Goal: Information Seeking & Learning: Find specific page/section

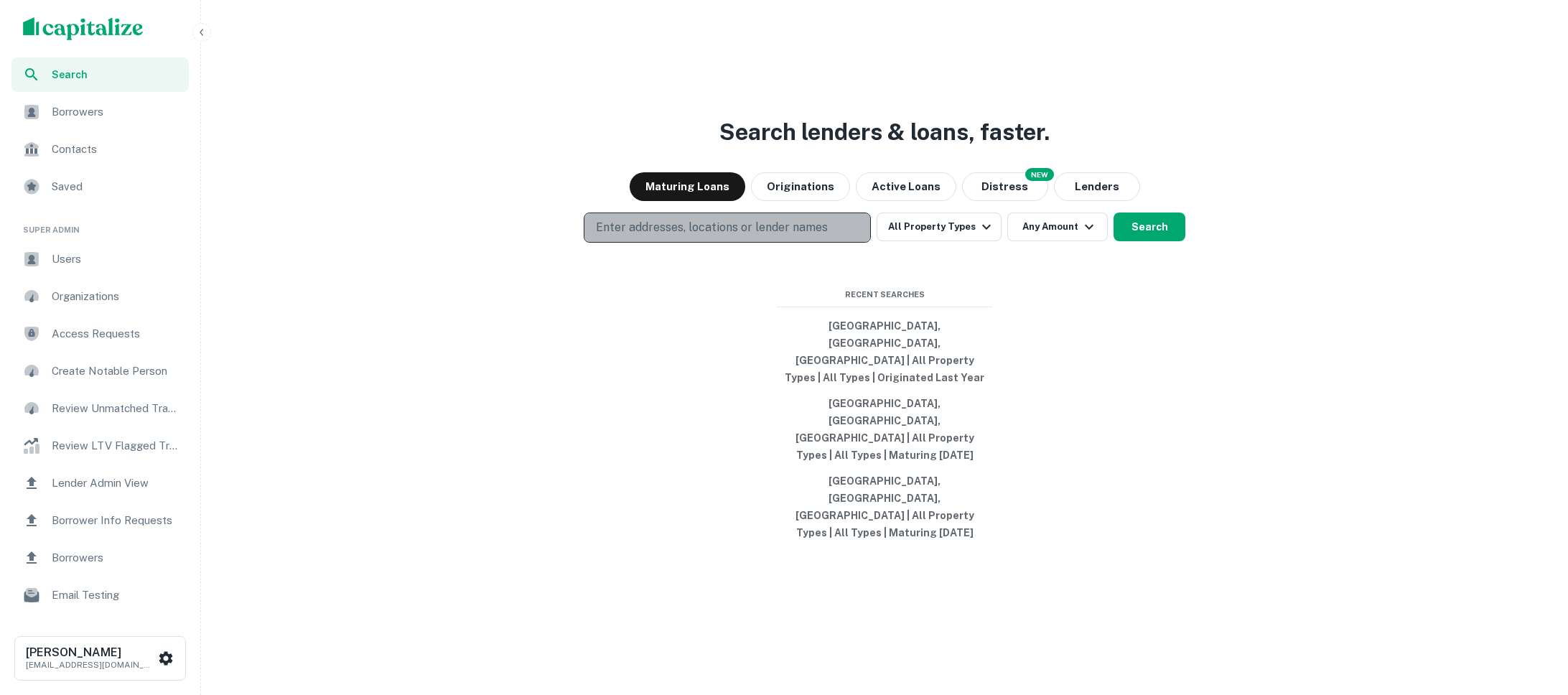
click at [664, 237] on p "Enter addresses, locations or lender names" at bounding box center [712, 228] width 232 height 17
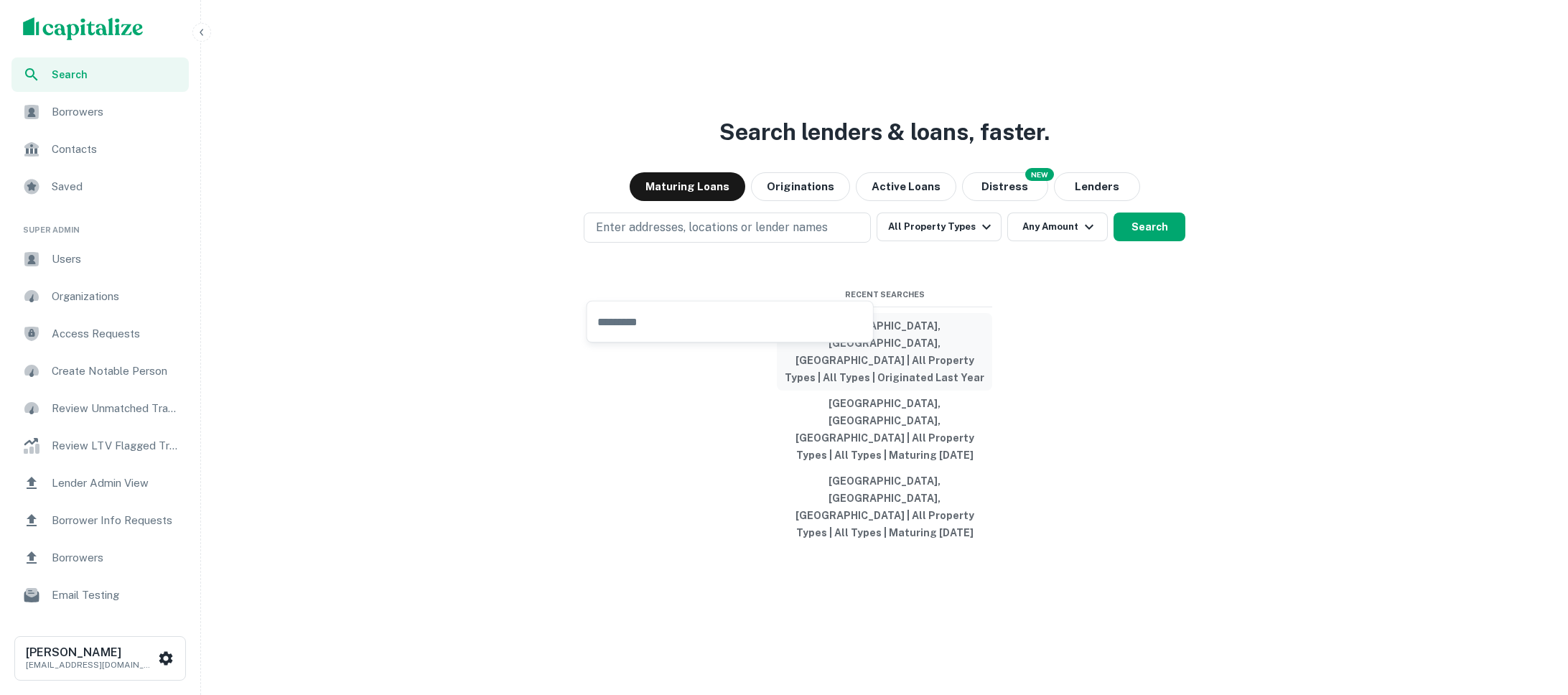
click at [849, 373] on button "Los Angeles, CA, USA | All Property Types | All Types | Originated Last Year" at bounding box center [884, 352] width 215 height 78
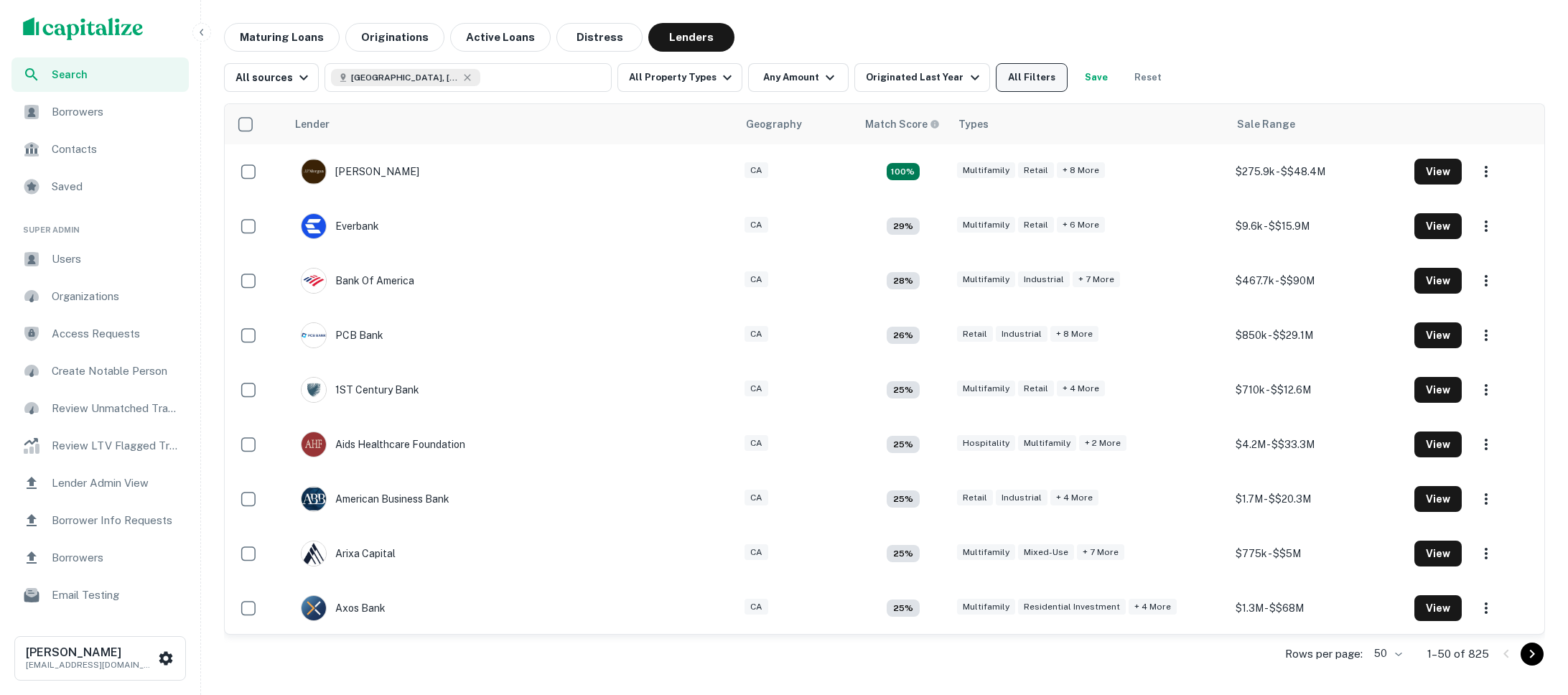
click at [1028, 85] on button "All Filters" at bounding box center [1031, 78] width 72 height 29
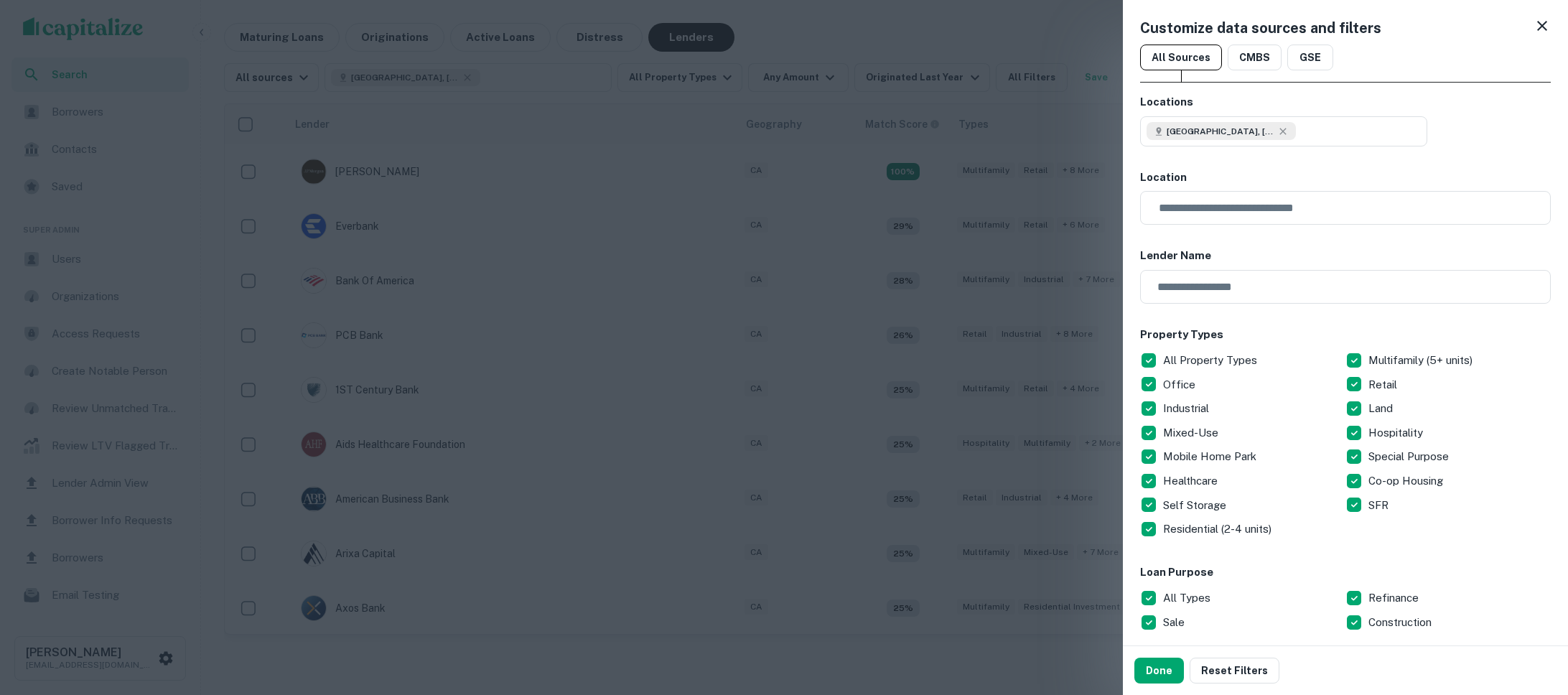
click at [966, 359] on div at bounding box center [784, 347] width 1568 height 695
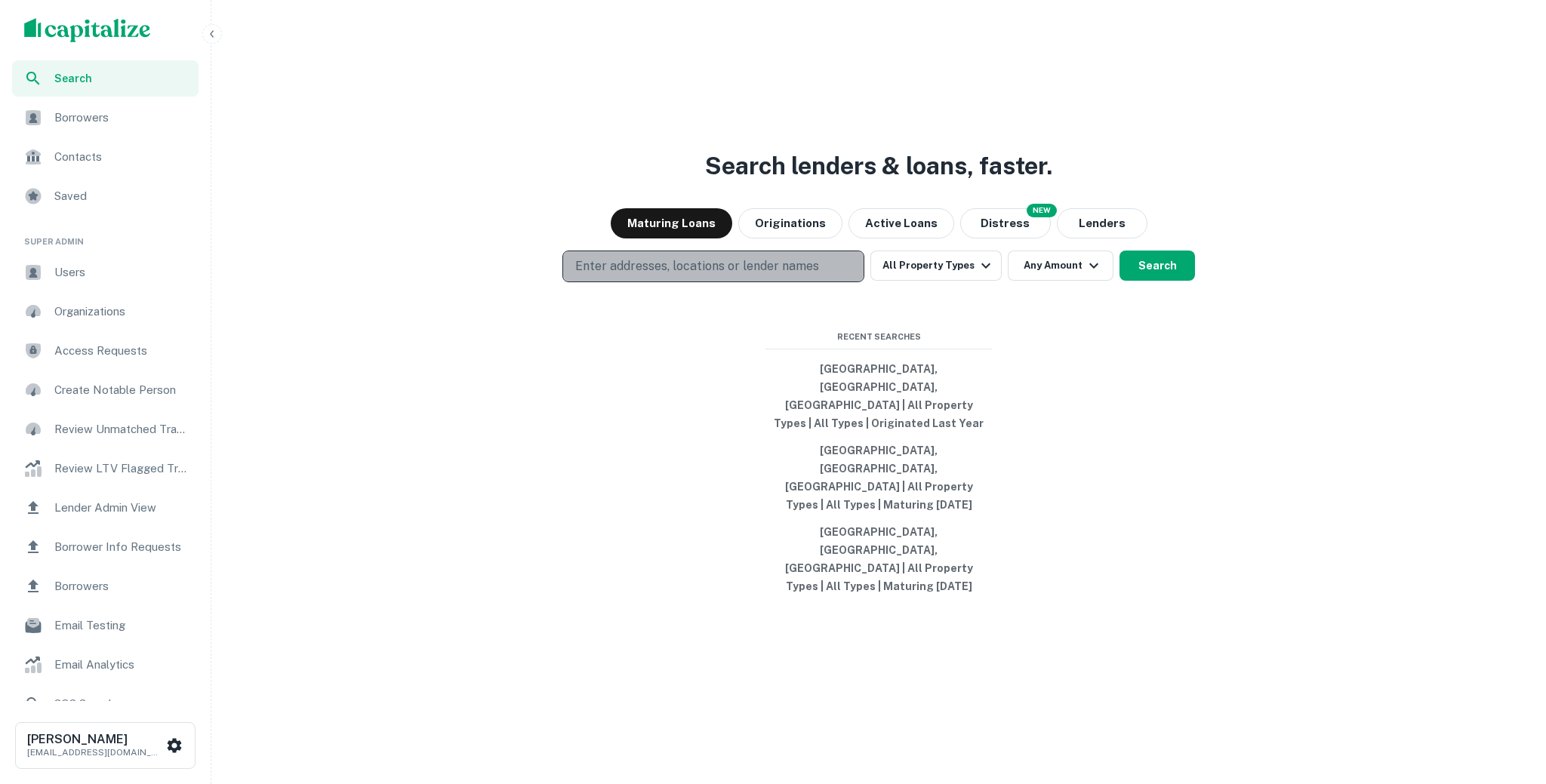
click at [718, 276] on p "Enter addresses, locations or lender names" at bounding box center [697, 267] width 244 height 18
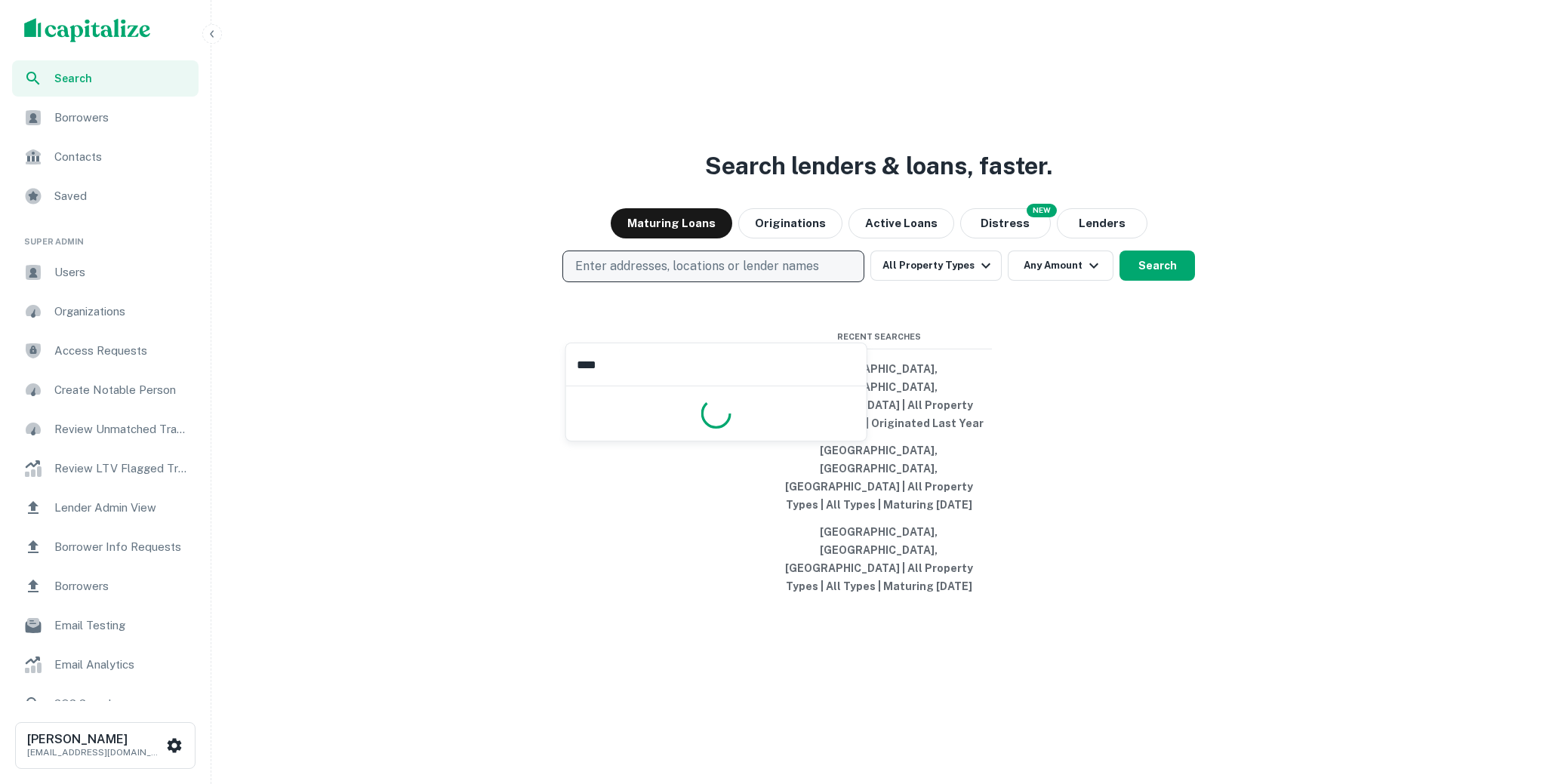
type input "*****"
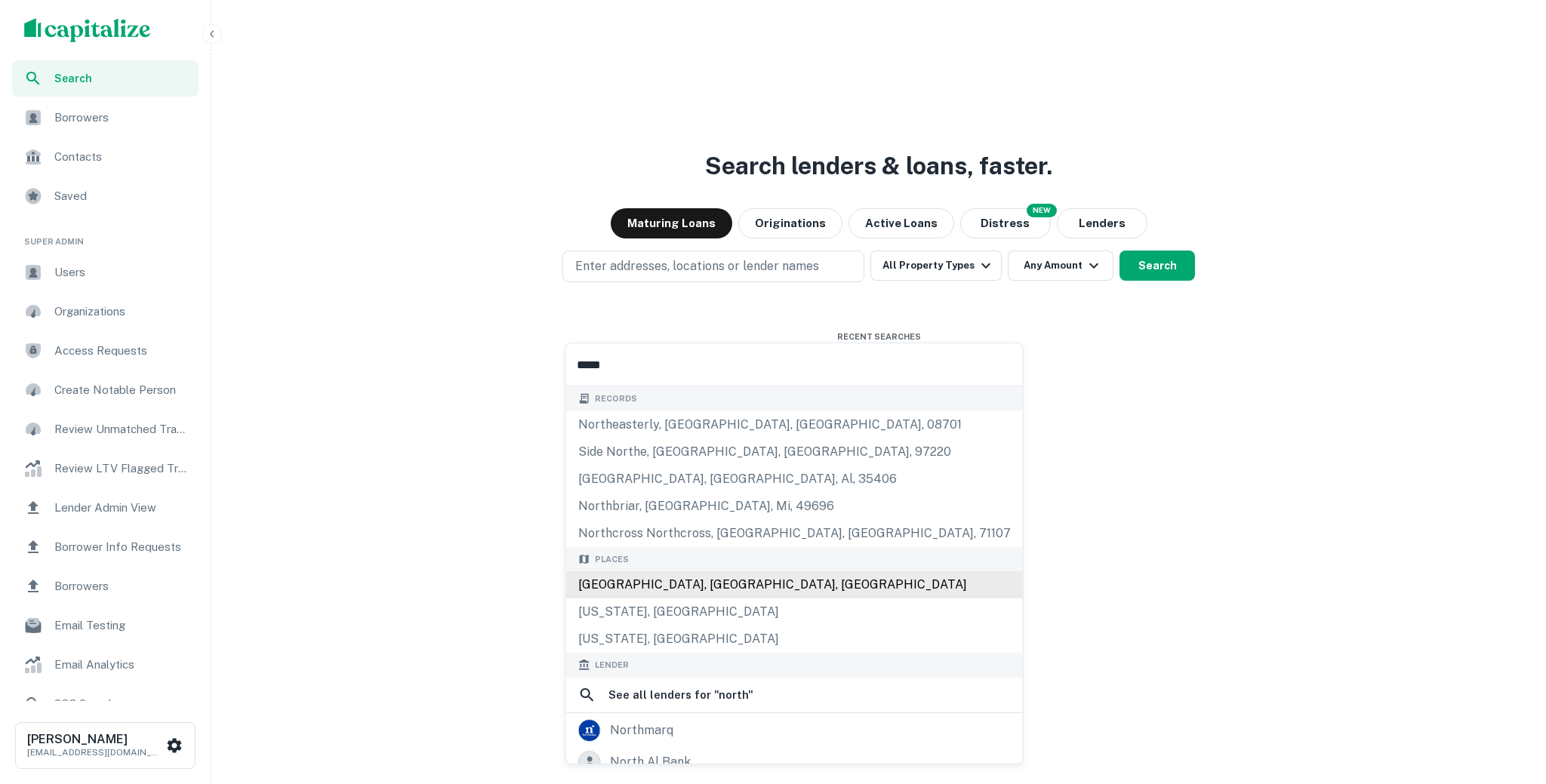
click at [694, 586] on div "Places North Tustin, CA, USA North Carolina, USA North Dakota, USA" at bounding box center [794, 600] width 457 height 106
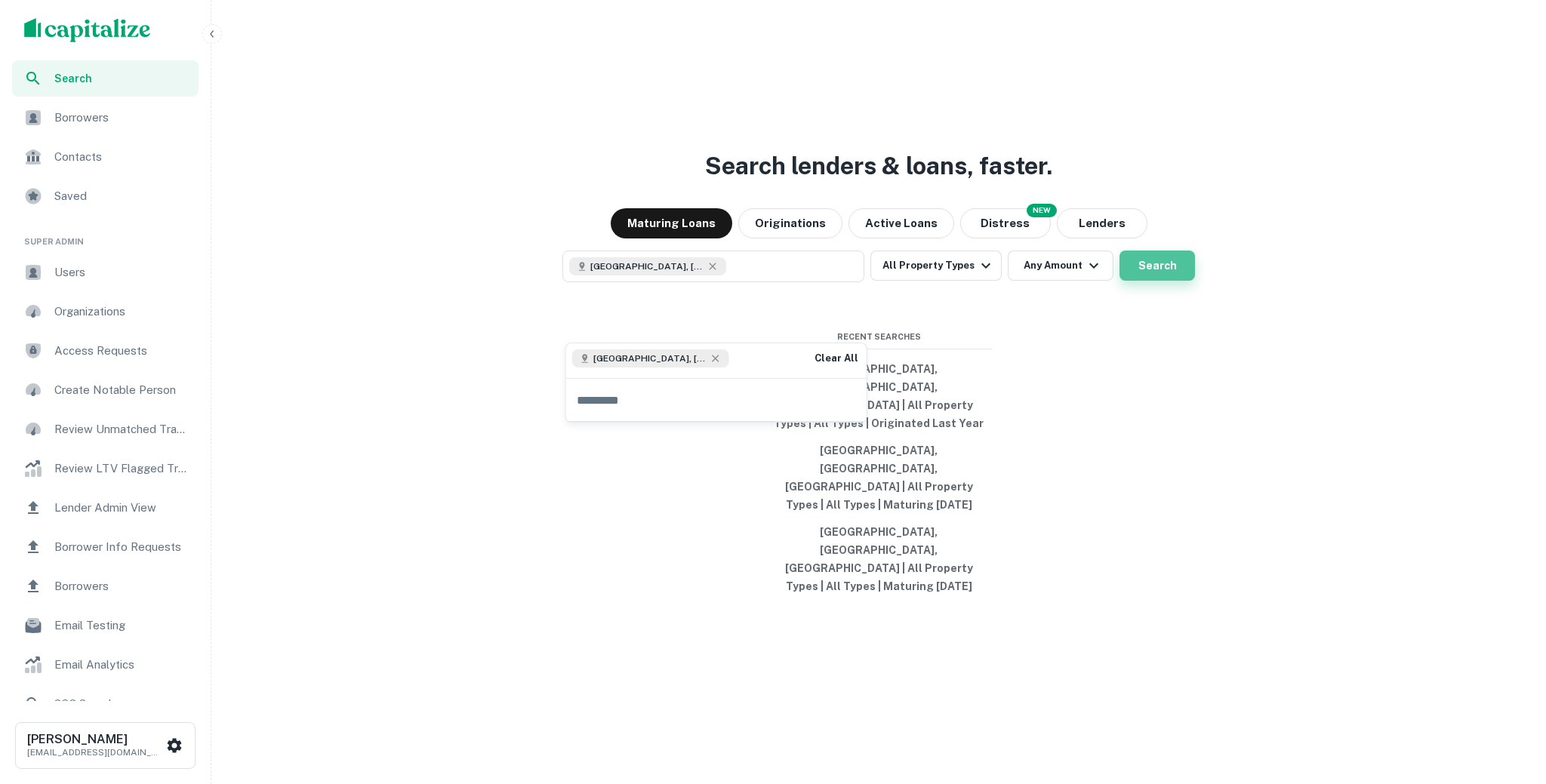
click at [1137, 281] on button "Search" at bounding box center [1157, 265] width 76 height 30
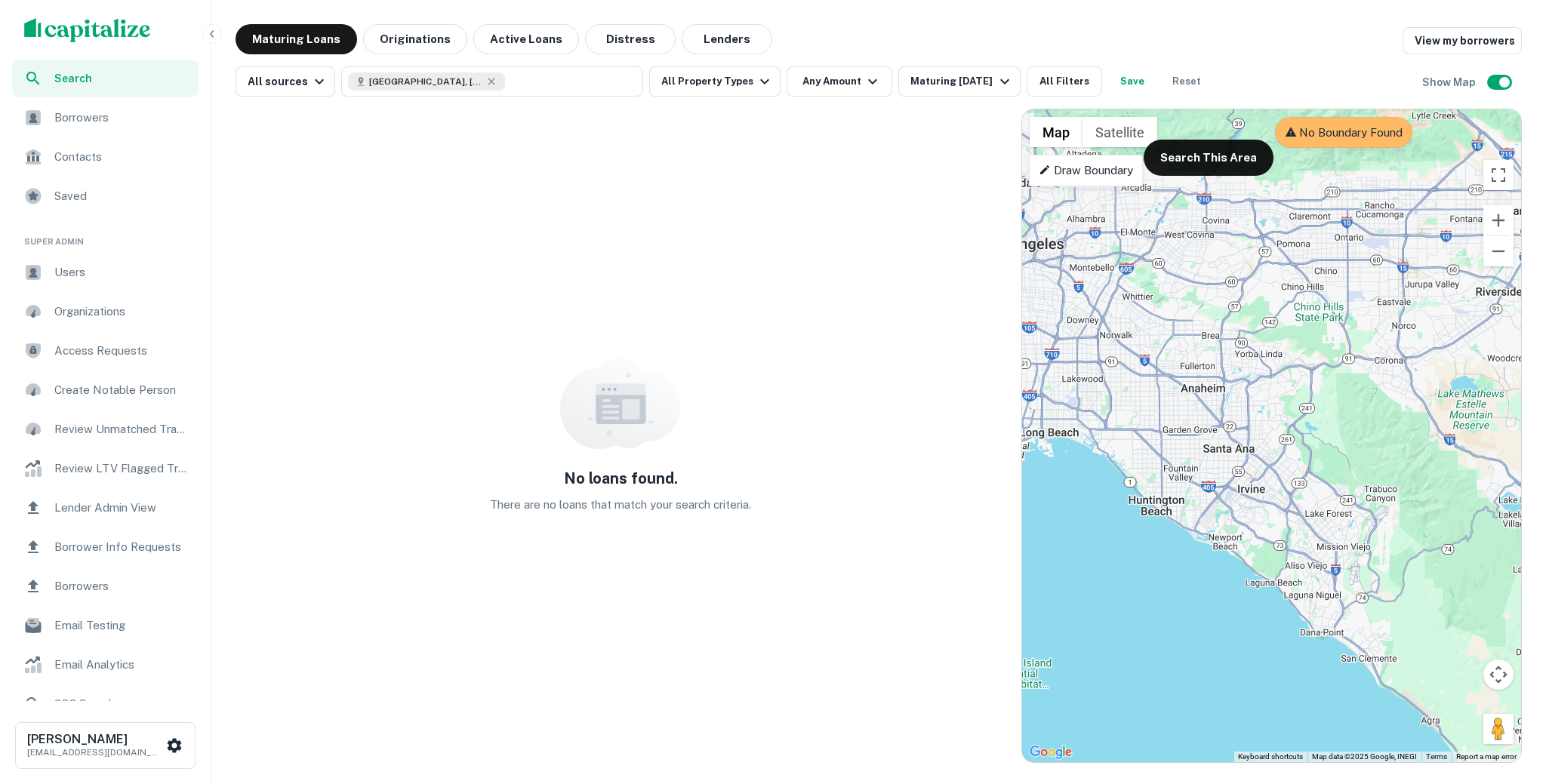
click at [114, 92] on div "Search" at bounding box center [105, 78] width 186 height 36
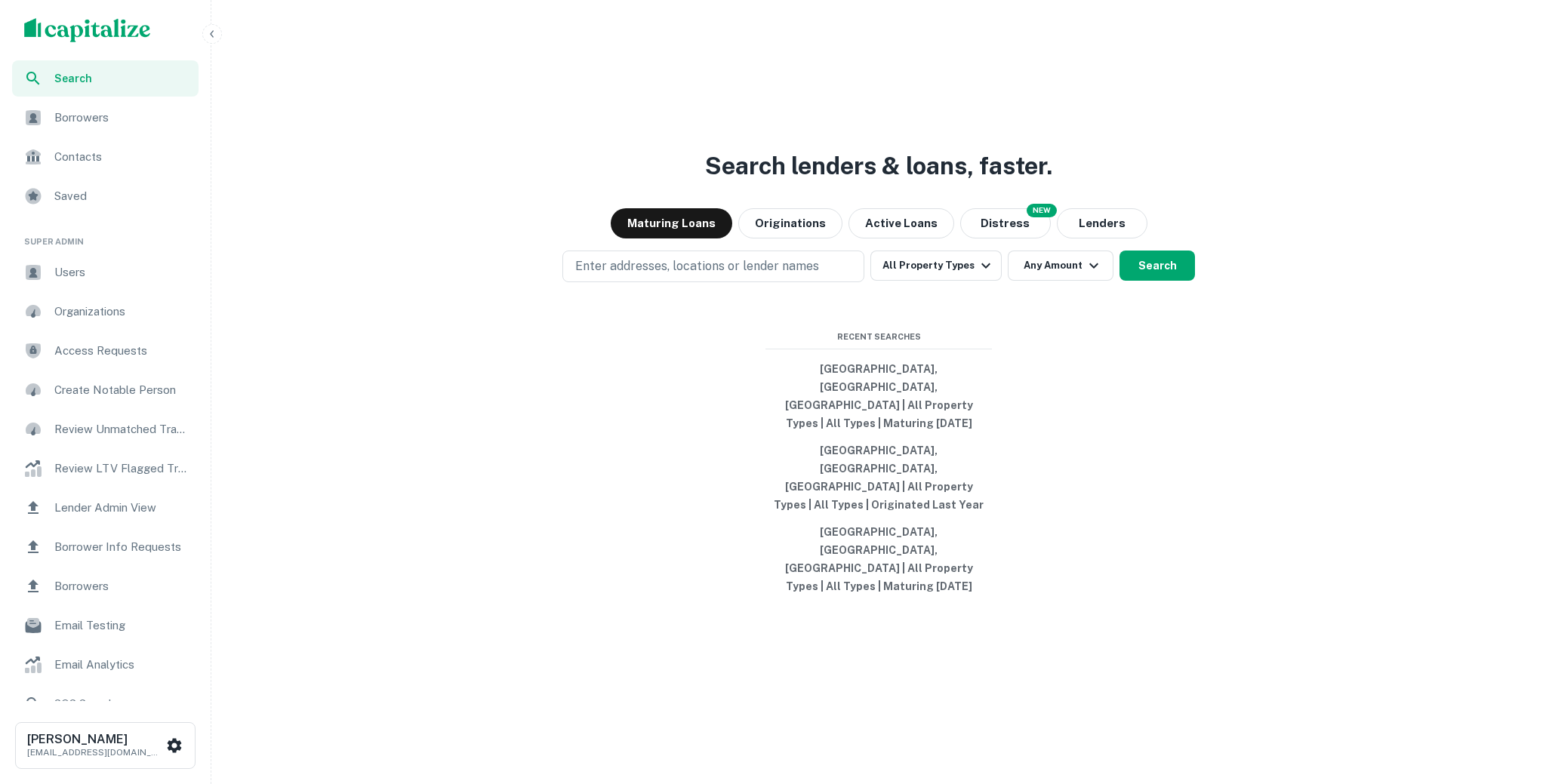
click at [792, 276] on p "Enter addresses, locations or lender names" at bounding box center [697, 267] width 244 height 18
type input "*****"
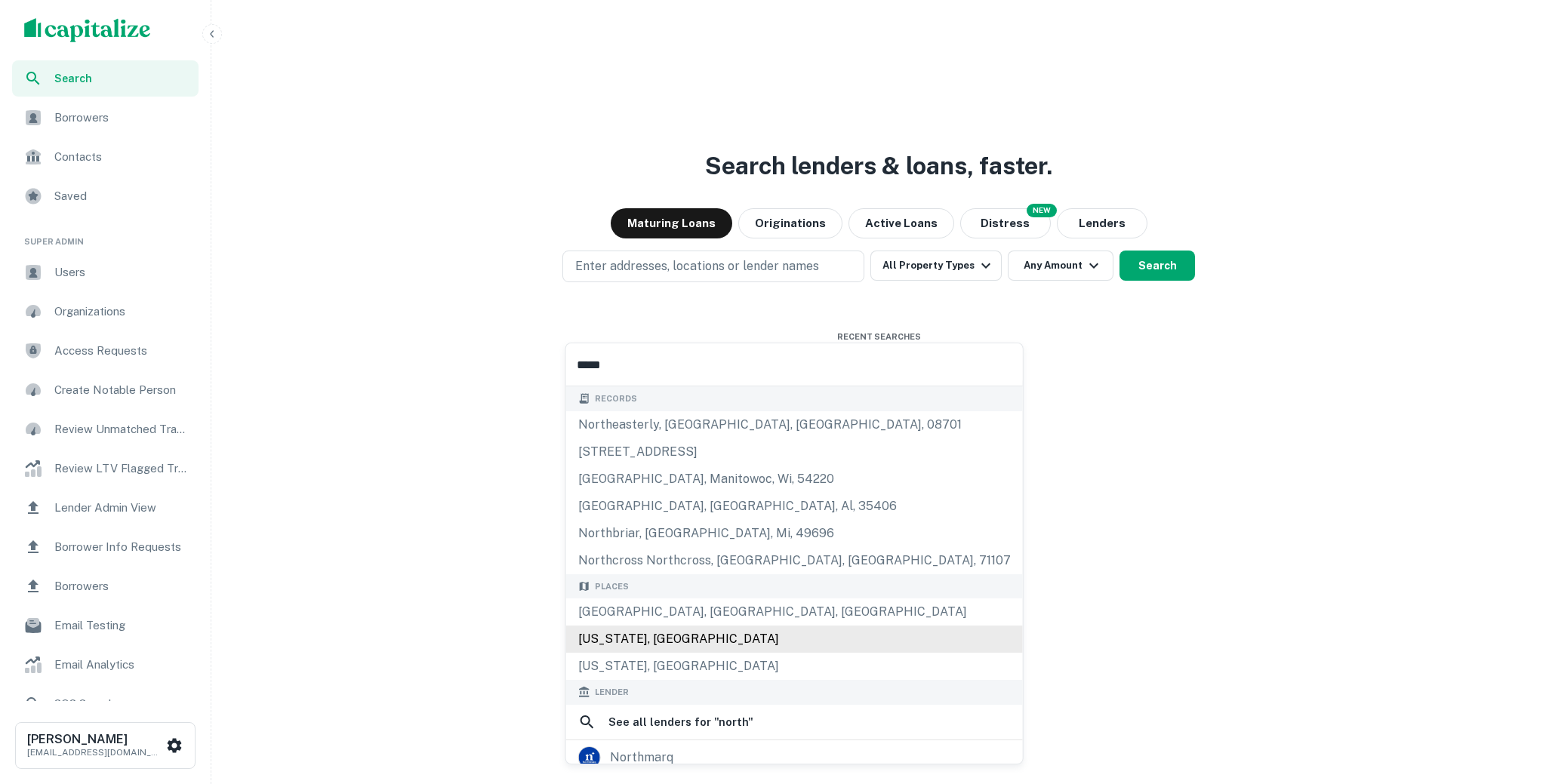
click at [689, 645] on div "[US_STATE], [GEOGRAPHIC_DATA]" at bounding box center [794, 639] width 457 height 27
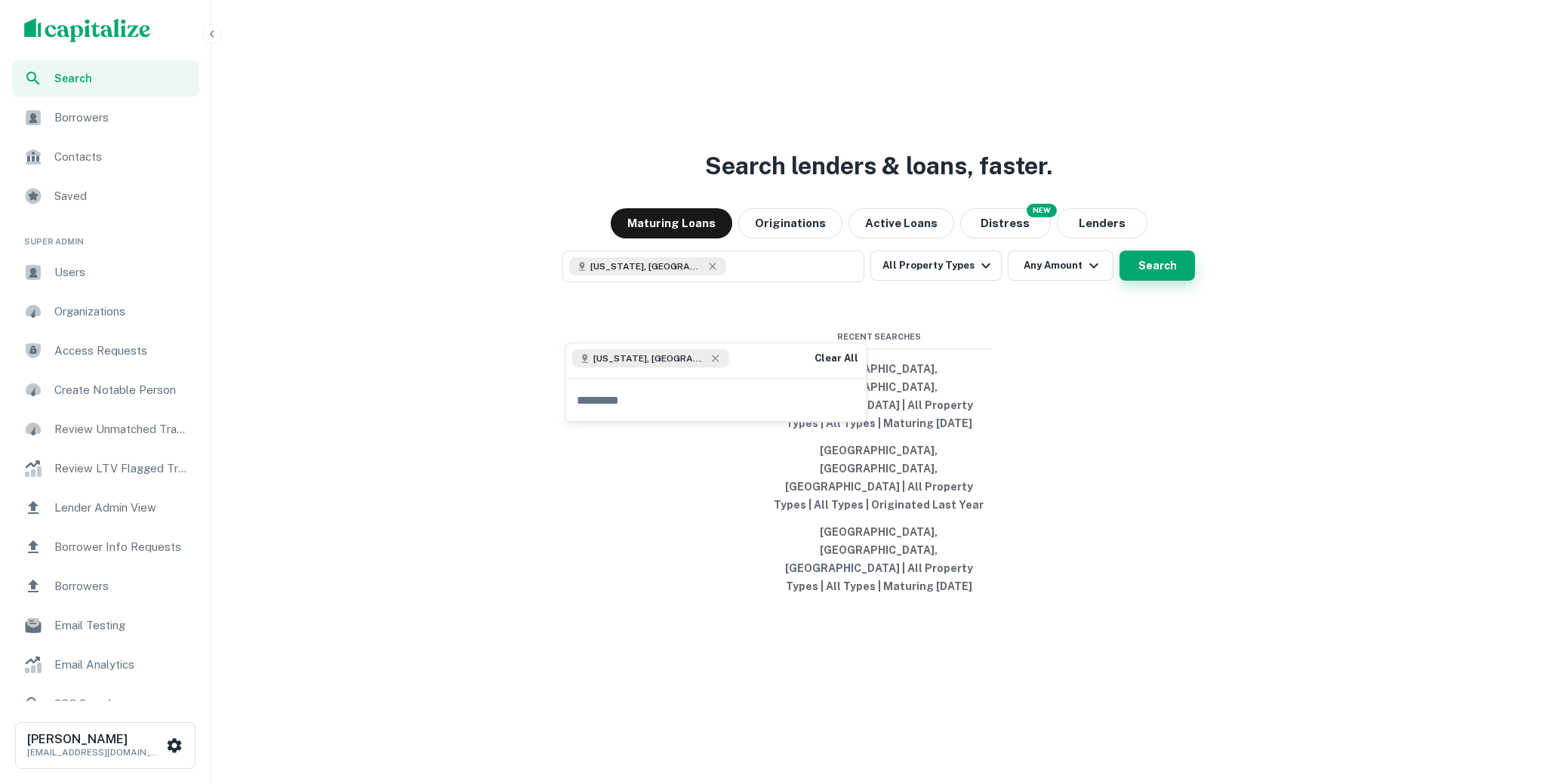
click at [1154, 281] on button "Search" at bounding box center [1157, 265] width 76 height 30
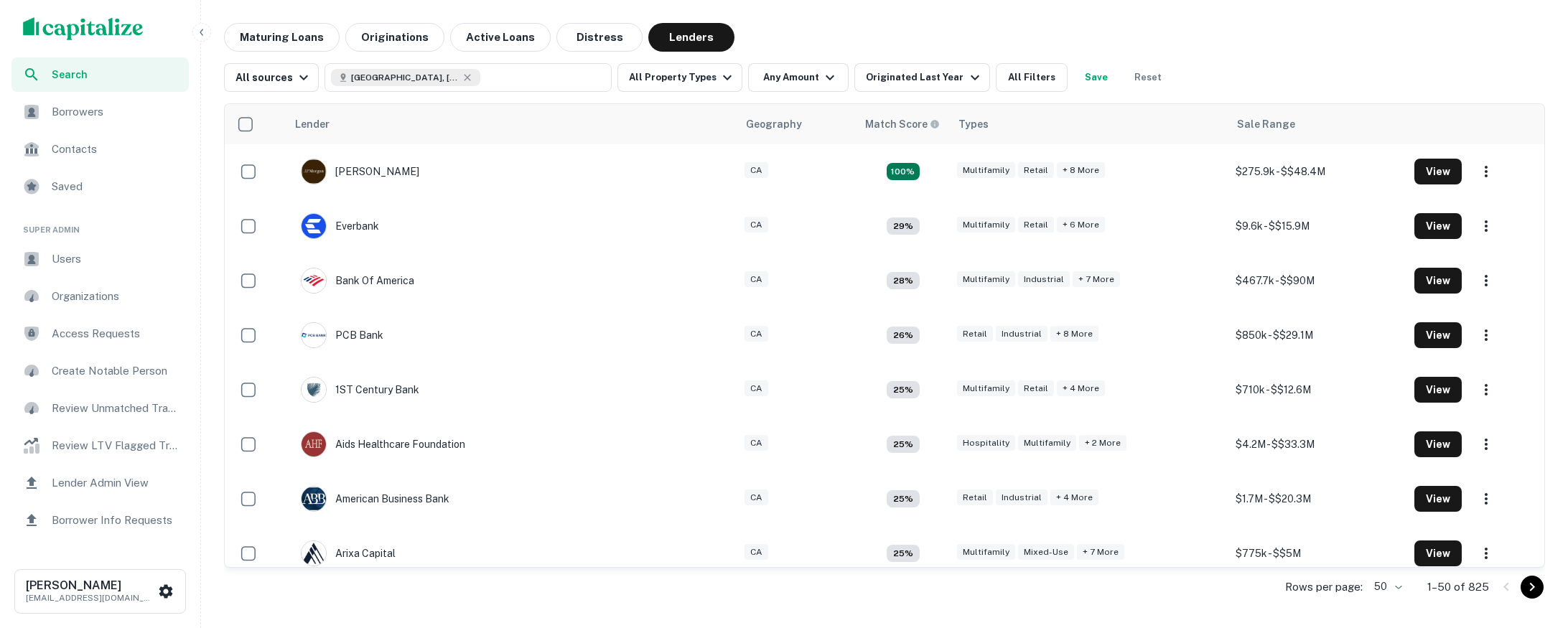
click at [147, 77] on span "Search" at bounding box center [116, 74] width 128 height 16
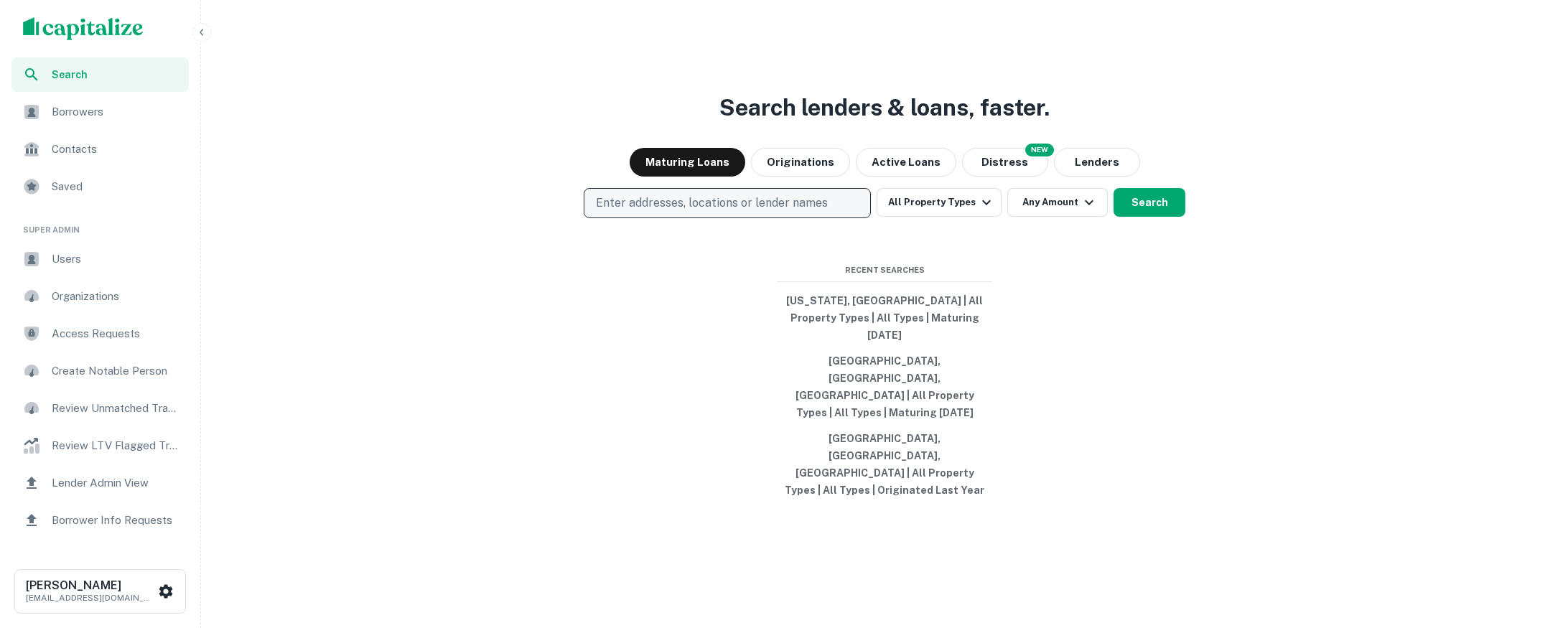
click at [796, 218] on button "Enter addresses, locations or lender names" at bounding box center [727, 203] width 287 height 30
type input "*******"
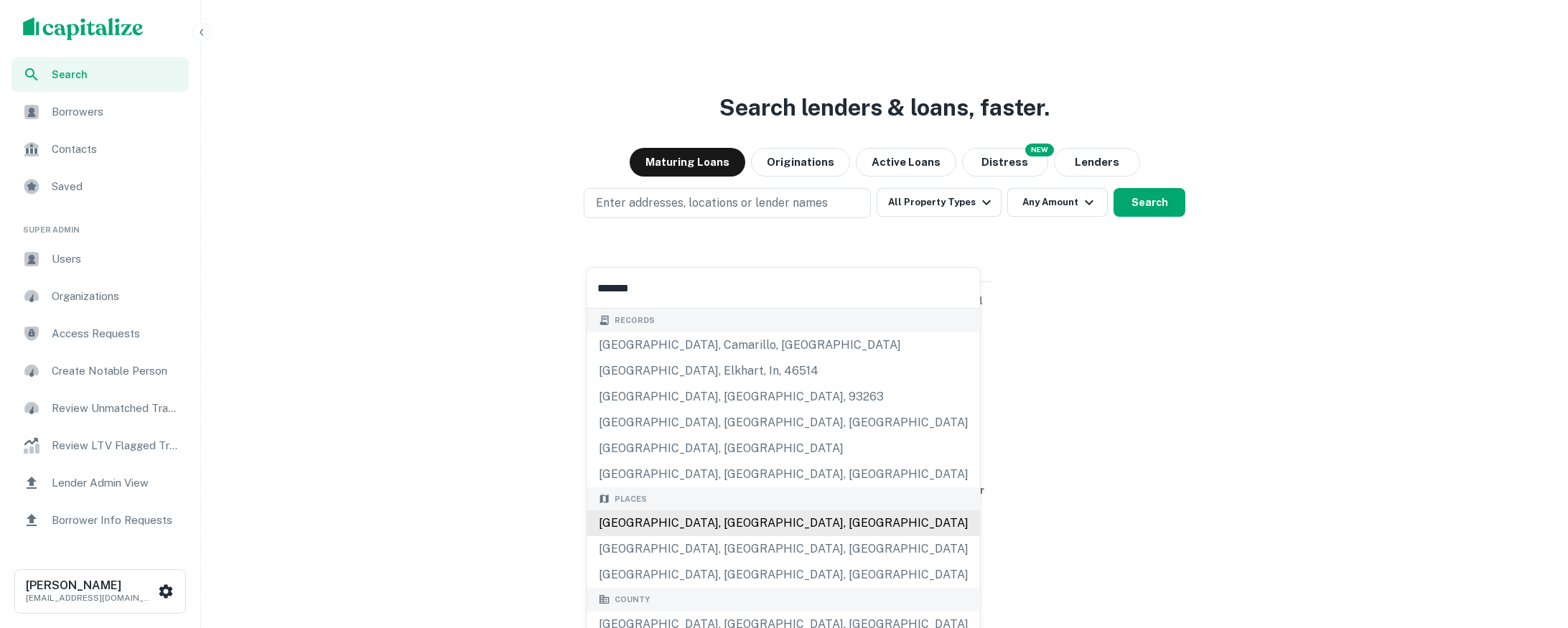
click at [746, 524] on div "Los Angeles, CA, USA" at bounding box center [783, 523] width 392 height 26
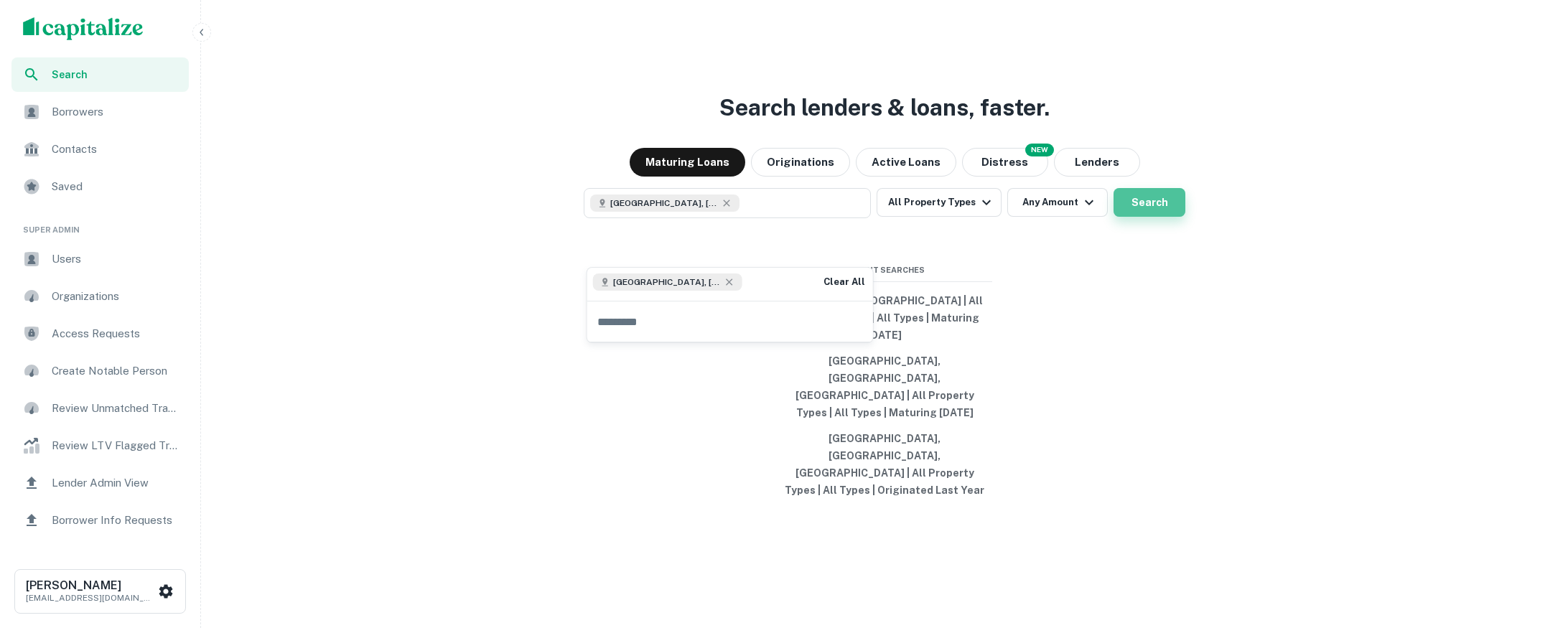
click at [1143, 217] on button "Search" at bounding box center [1150, 202] width 72 height 29
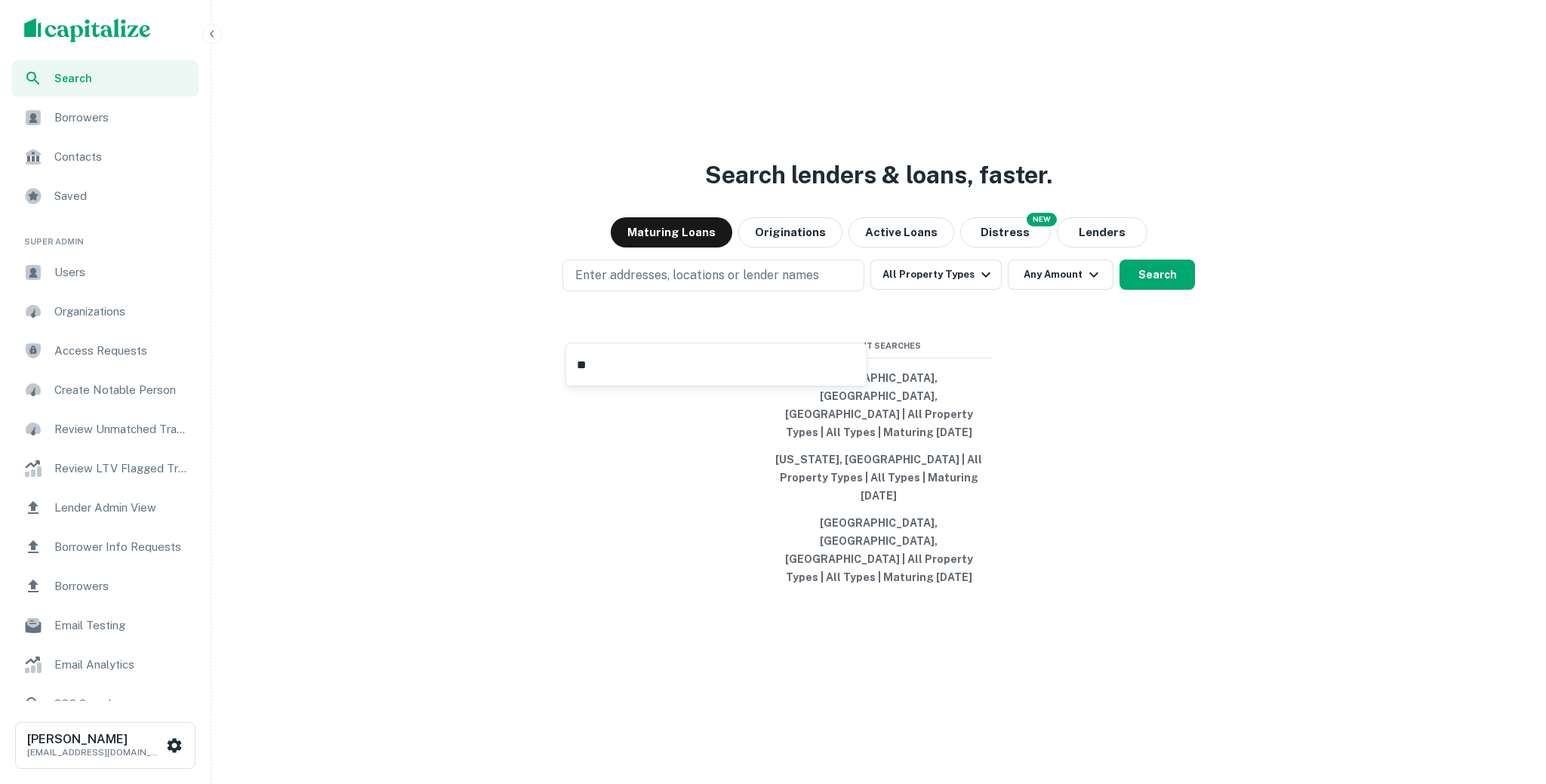
type input "***"
click at [1159, 290] on button "Search" at bounding box center [1157, 274] width 76 height 30
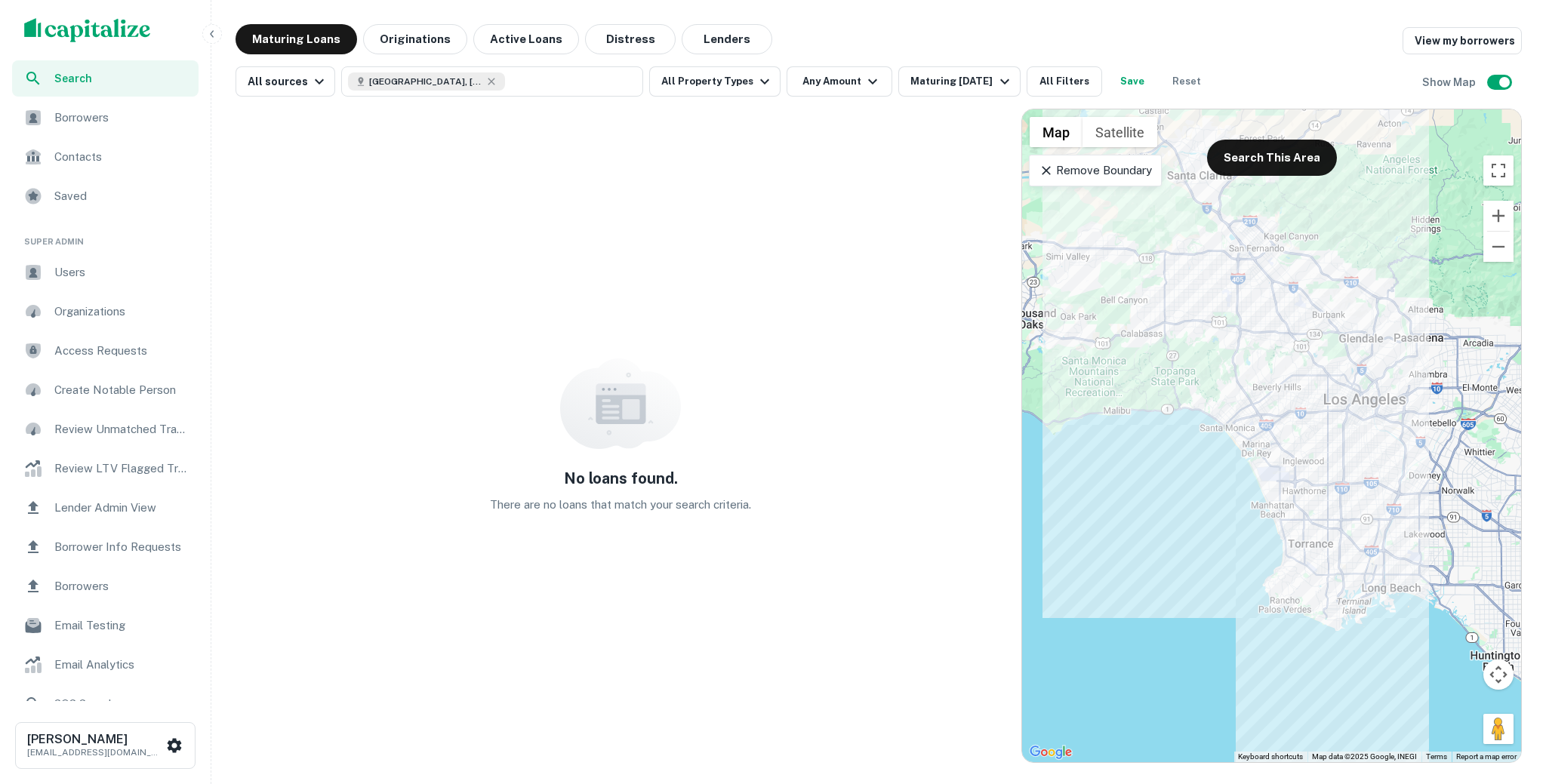
click at [158, 92] on div "Search" at bounding box center [105, 78] width 186 height 36
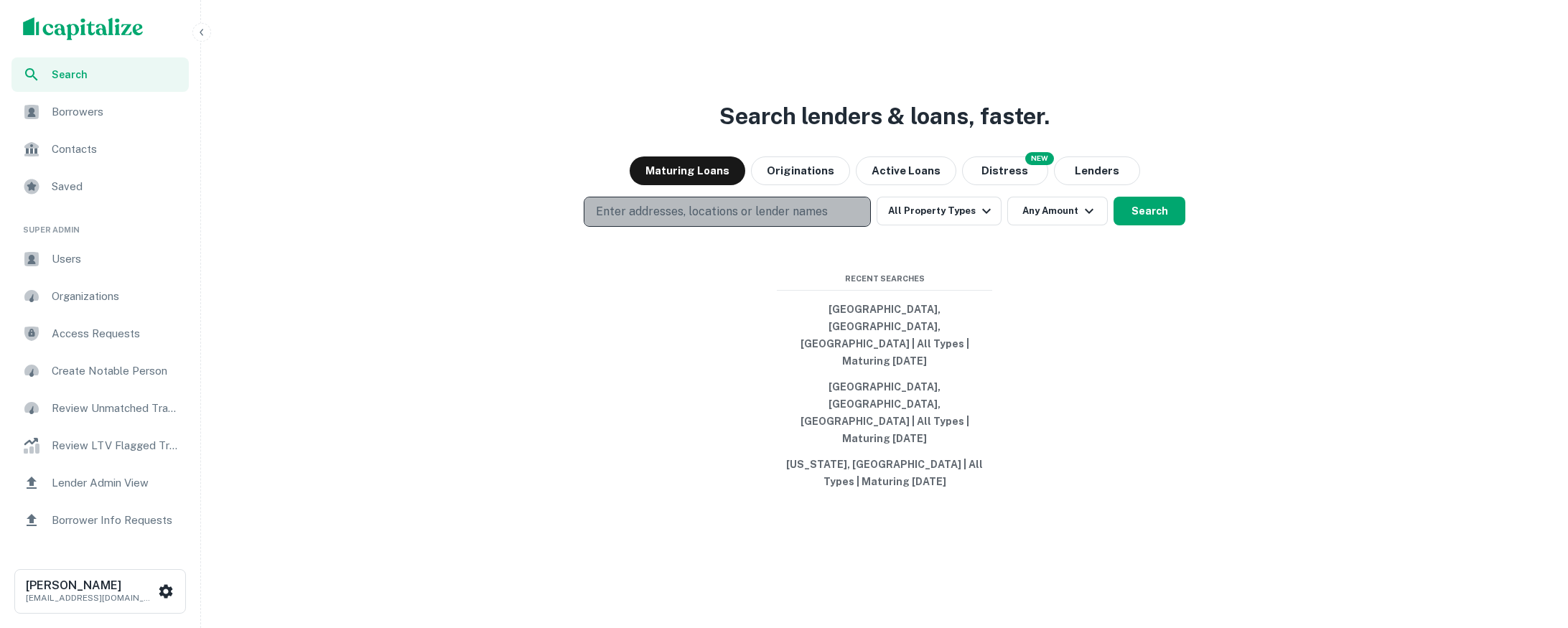
click at [869, 227] on button "Enter addresses, locations or lender names" at bounding box center [727, 211] width 287 height 30
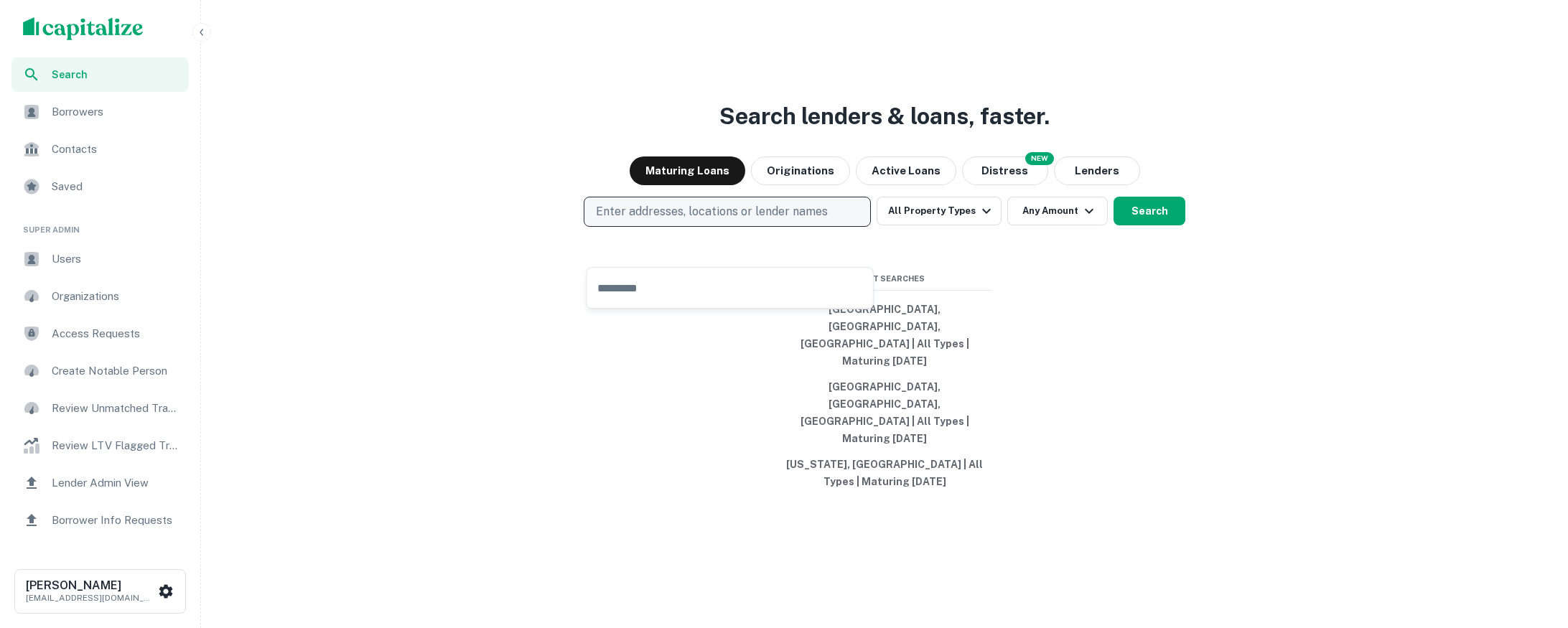
click at [768, 220] on p "Enter addresses, locations or lender names" at bounding box center [712, 211] width 232 height 17
type input "***"
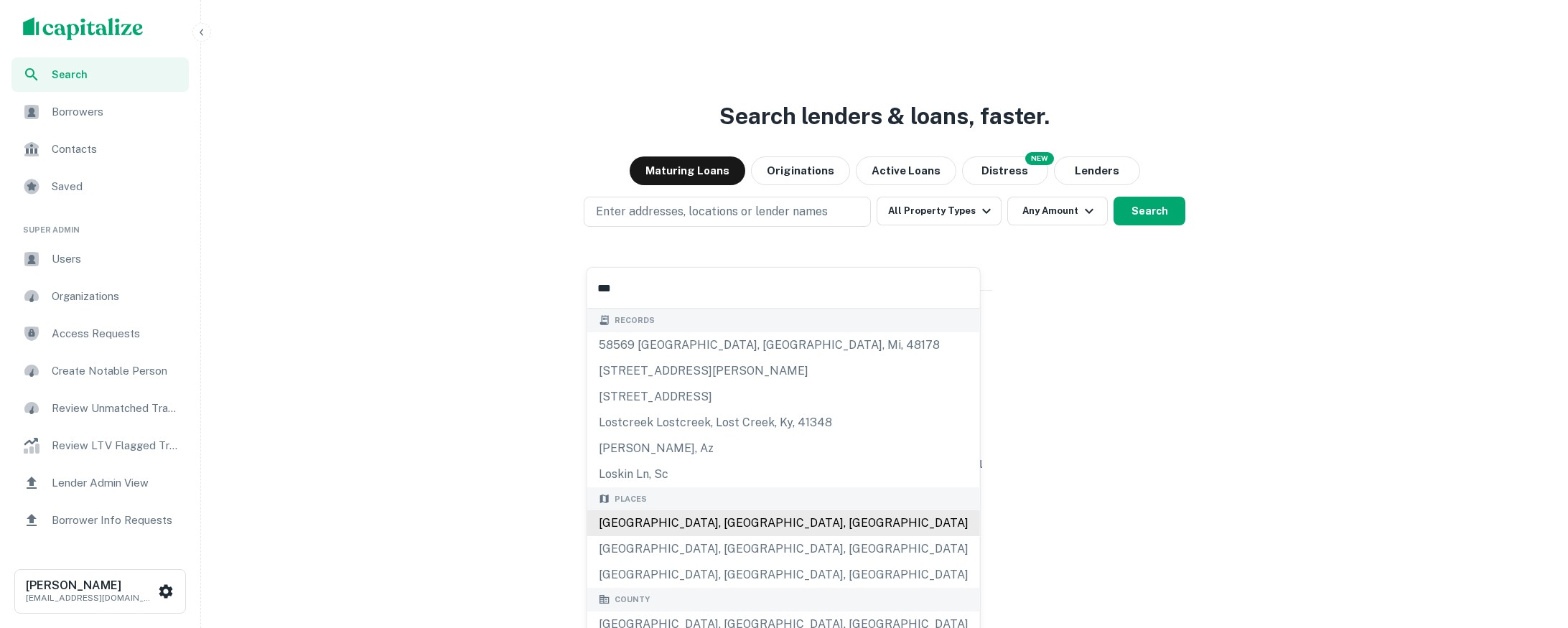
click at [709, 523] on div "[GEOGRAPHIC_DATA], [GEOGRAPHIC_DATA], [GEOGRAPHIC_DATA]" at bounding box center [783, 523] width 392 height 26
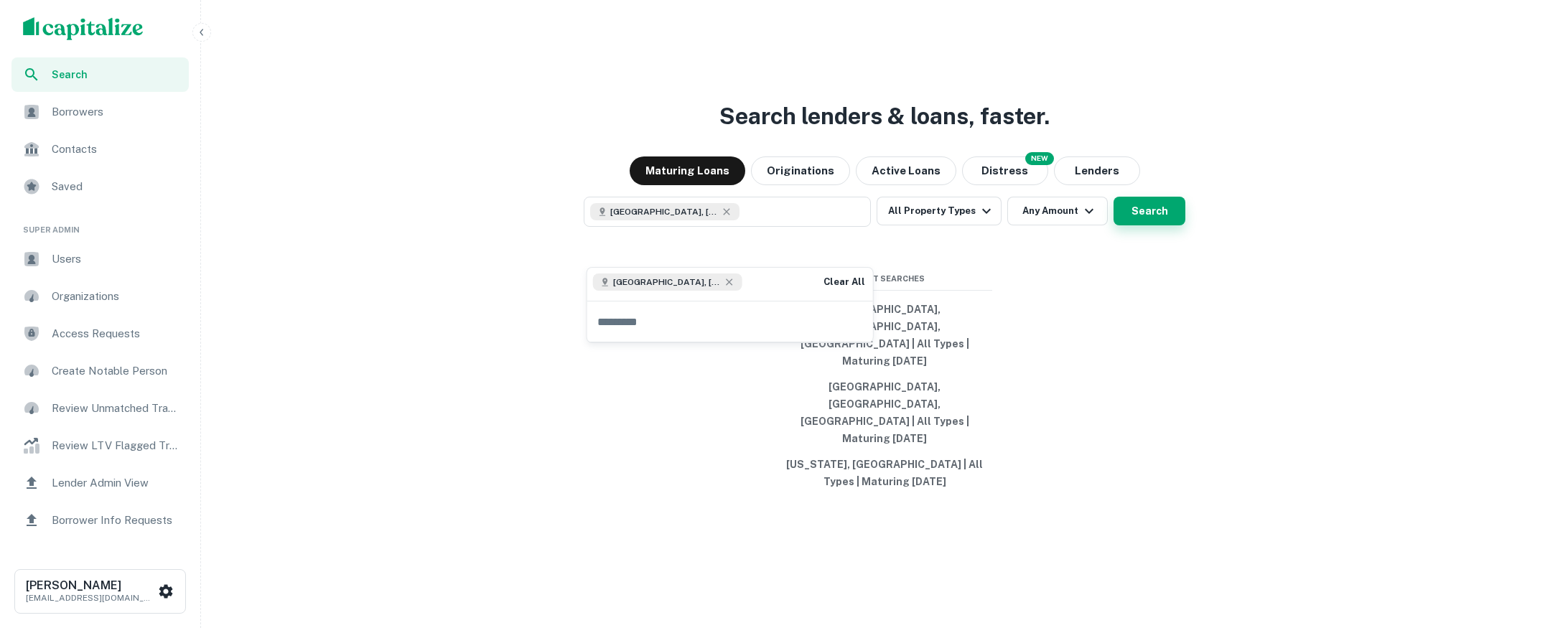
click at [1143, 226] on button "Search" at bounding box center [1150, 211] width 72 height 29
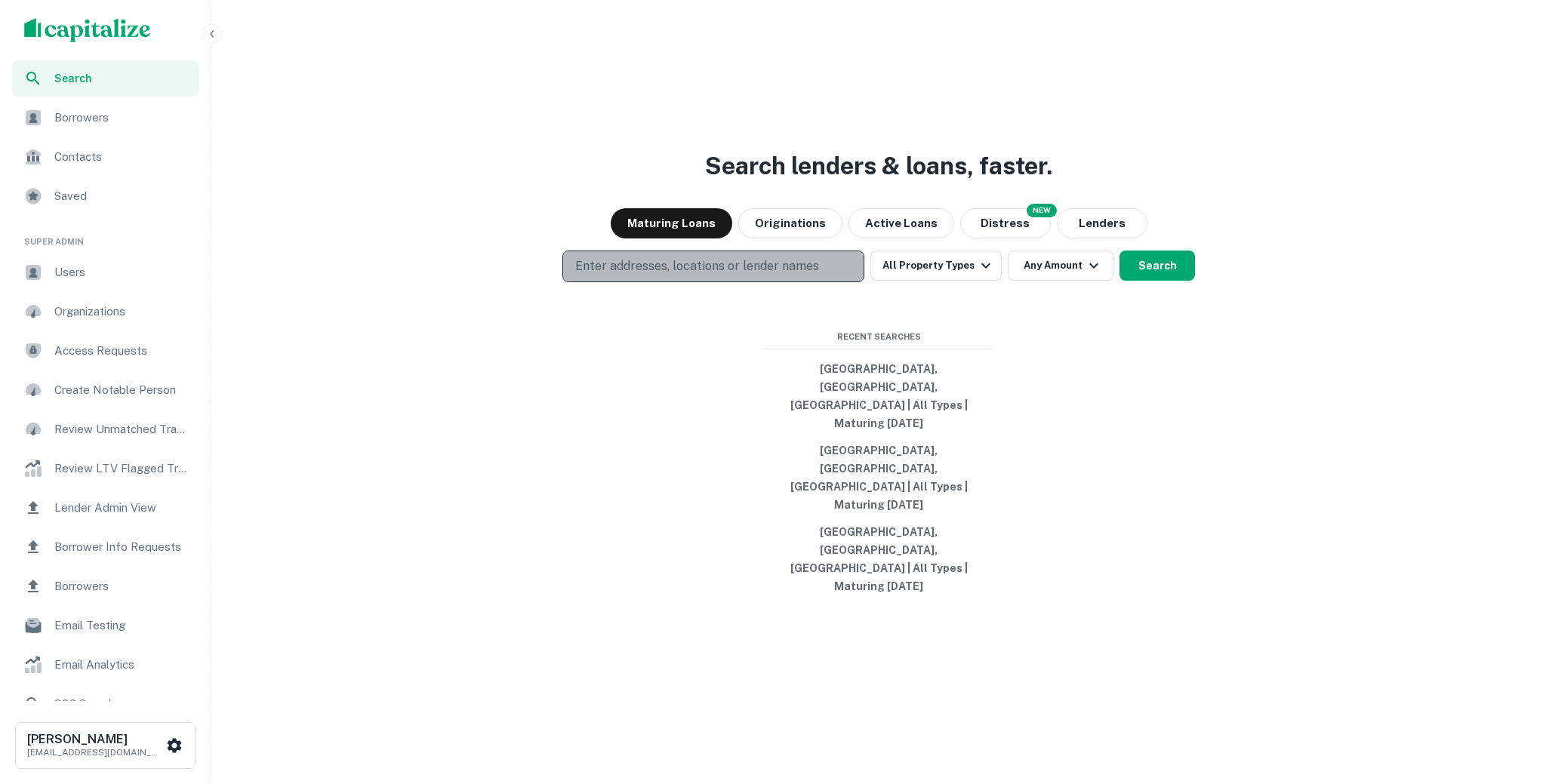
click at [787, 276] on p "Enter addresses, locations or lender names" at bounding box center [697, 267] width 244 height 18
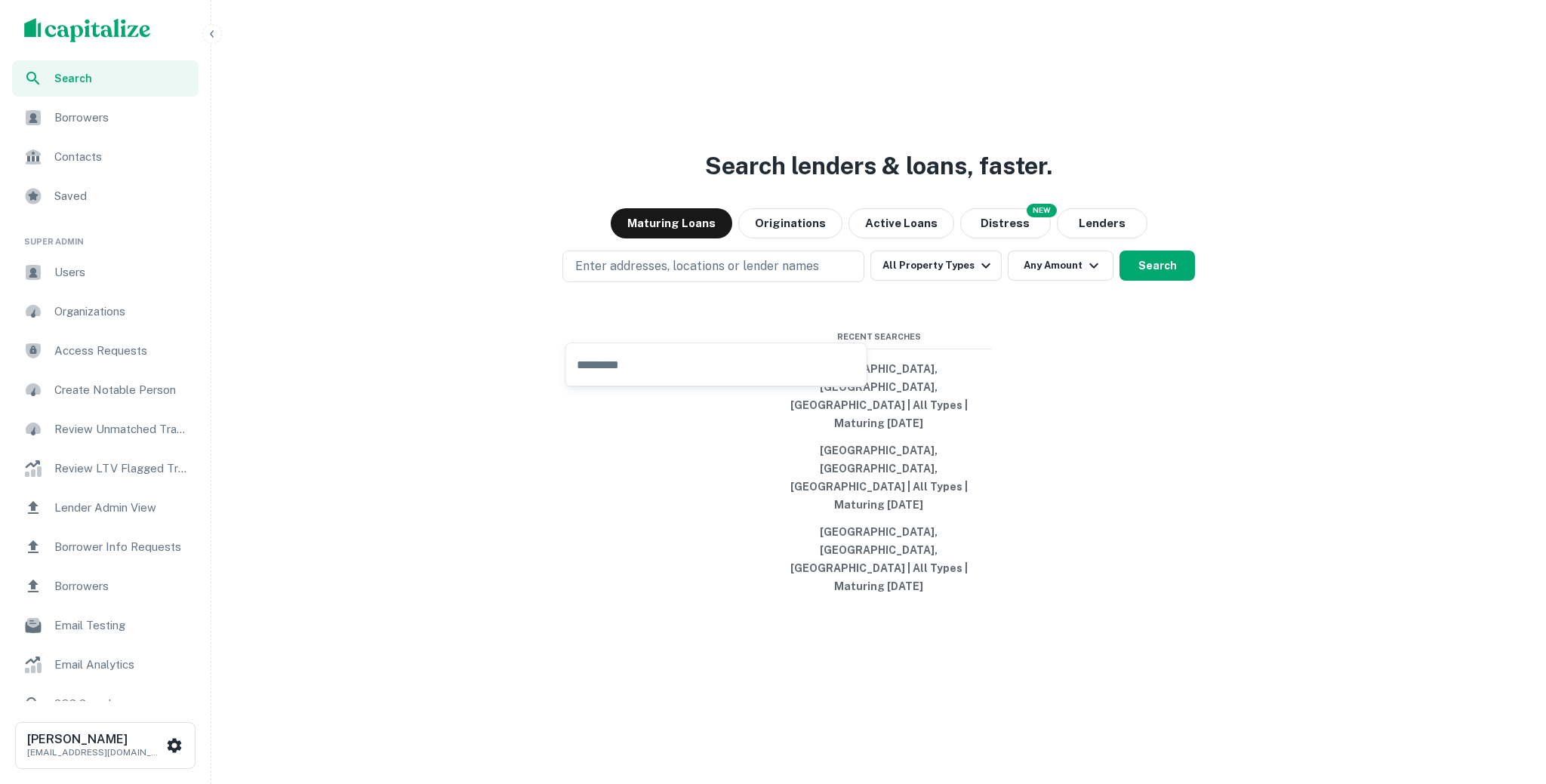
click at [1394, 282] on div "Enter addresses, locations or lender names All Property Types Any Amount Search" at bounding box center [879, 266] width 1323 height 31
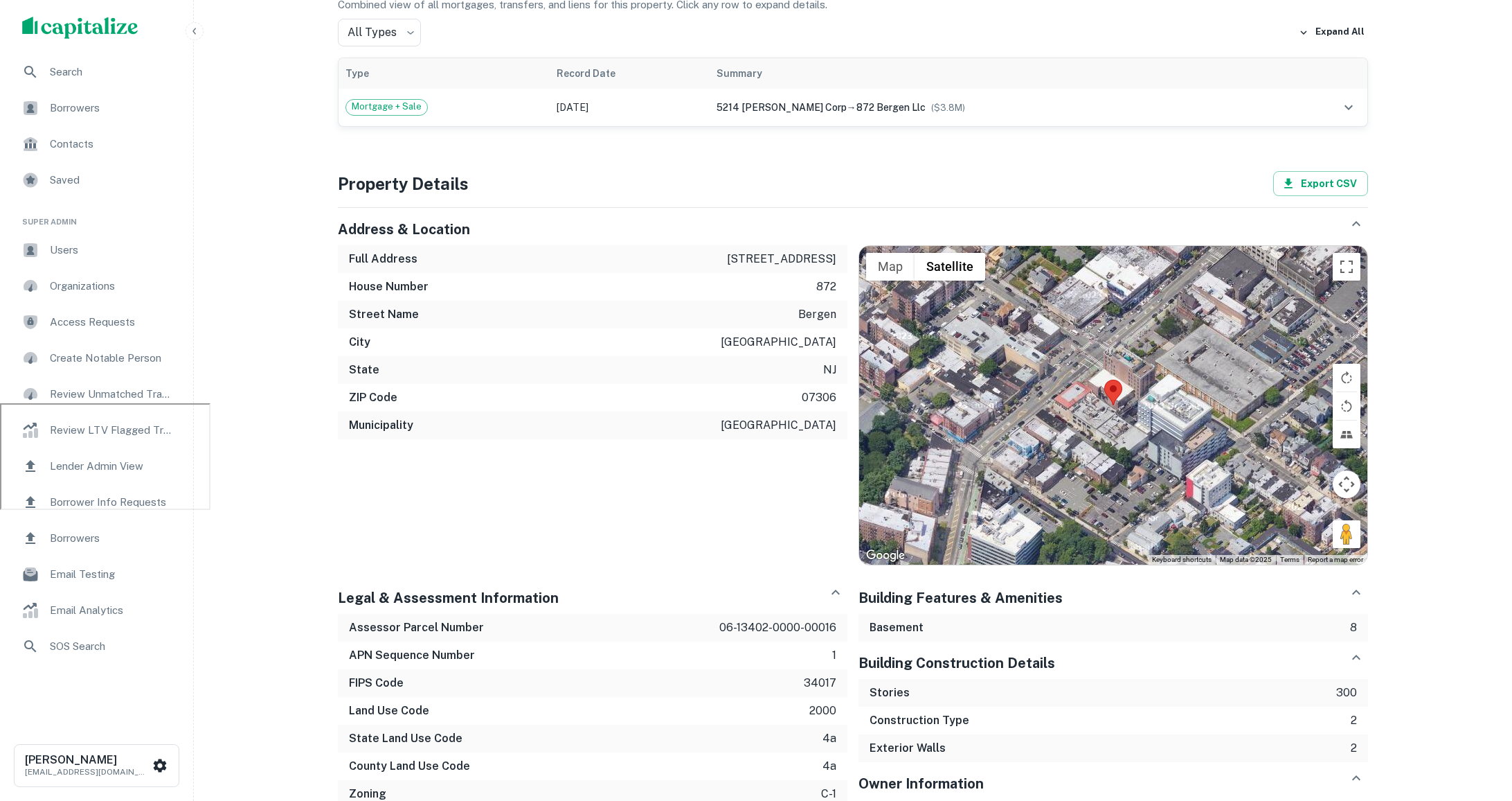
scroll to position [397, 0]
click at [665, 100] on td "[DATE]" at bounding box center [629, 107] width 159 height 37
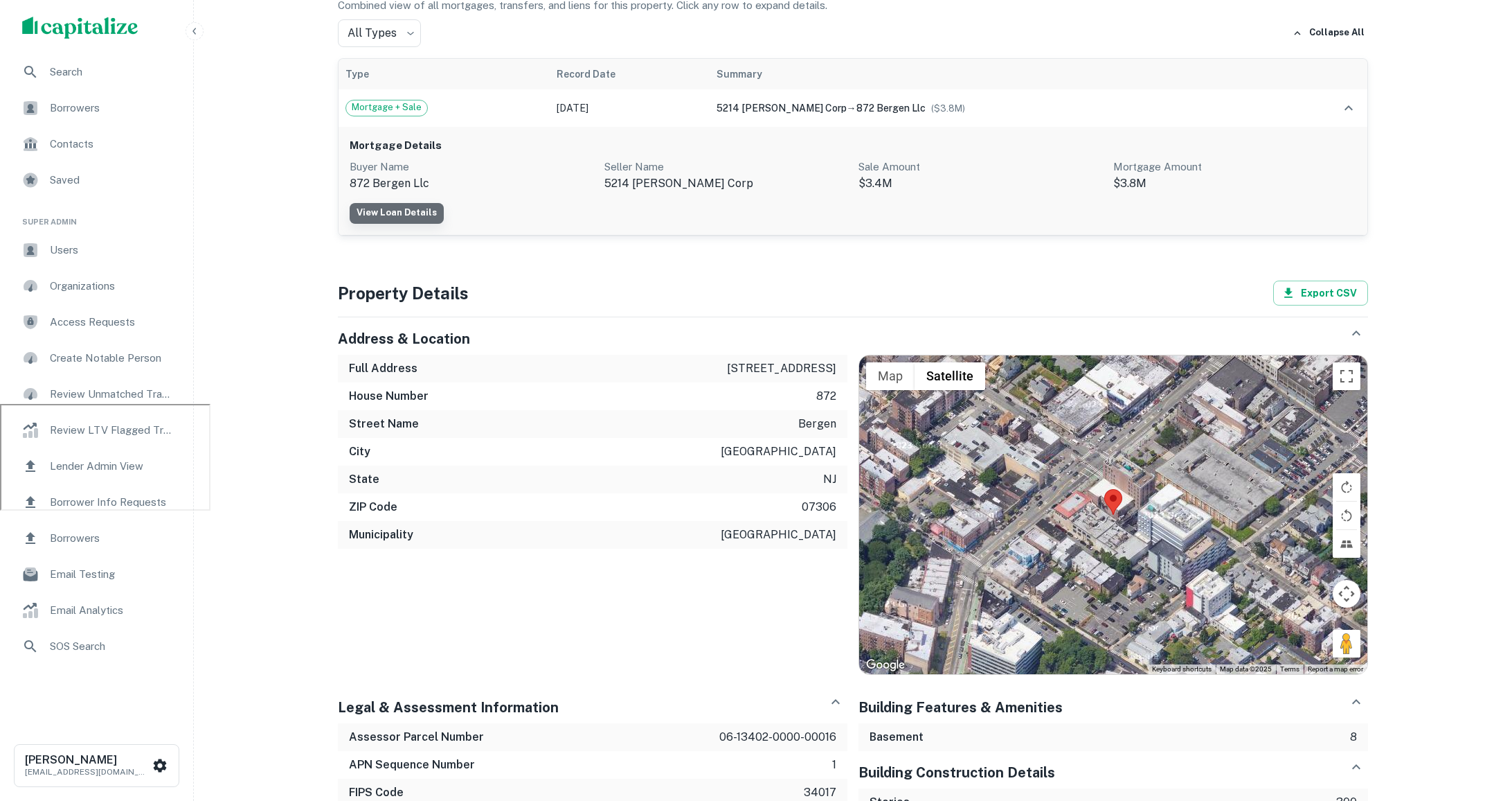
click at [410, 210] on link "View Loan Details" at bounding box center [397, 213] width 94 height 20
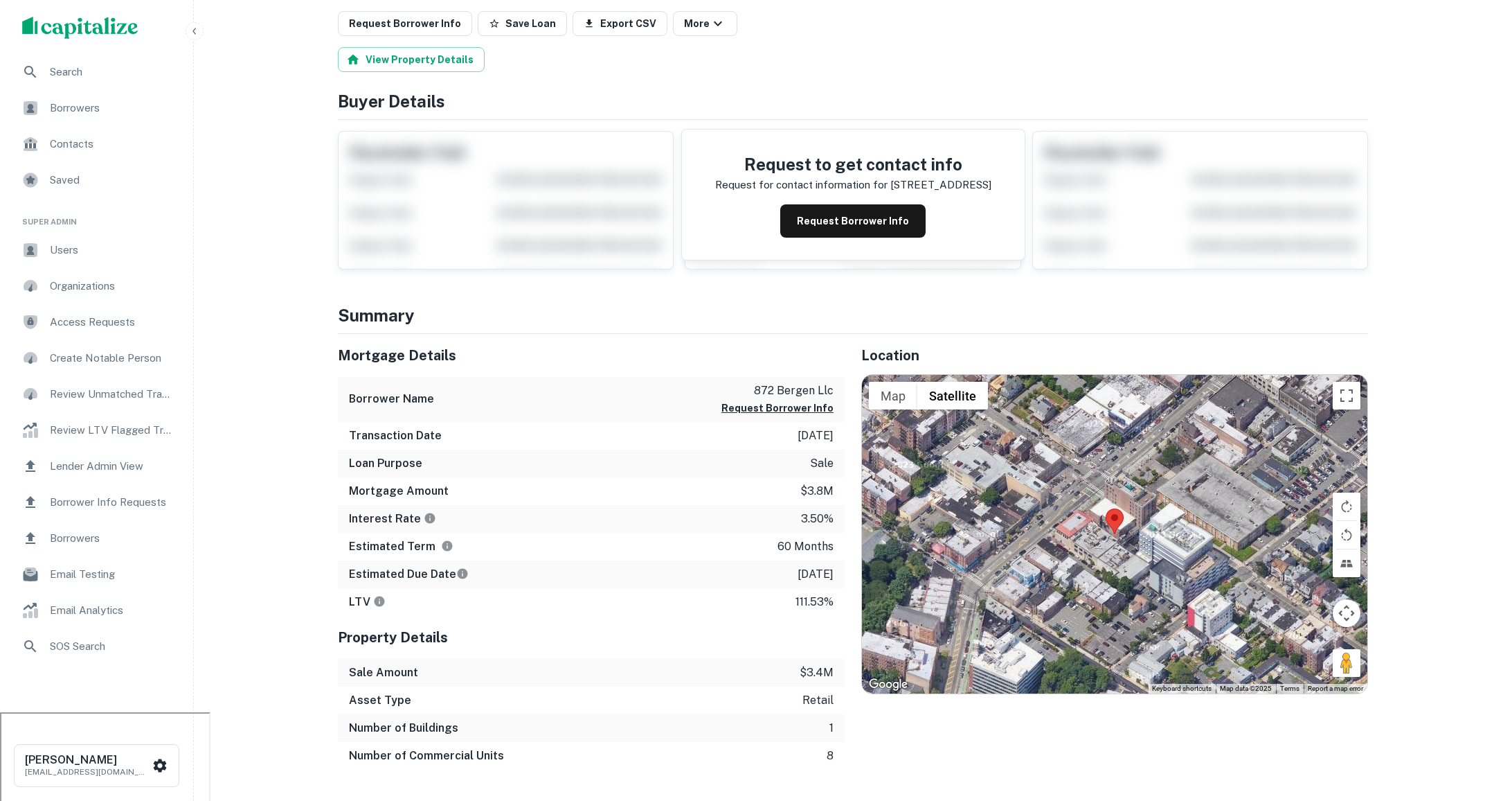
scroll to position [89, 0]
click at [850, 210] on button "Request Borrower Info" at bounding box center [853, 220] width 145 height 33
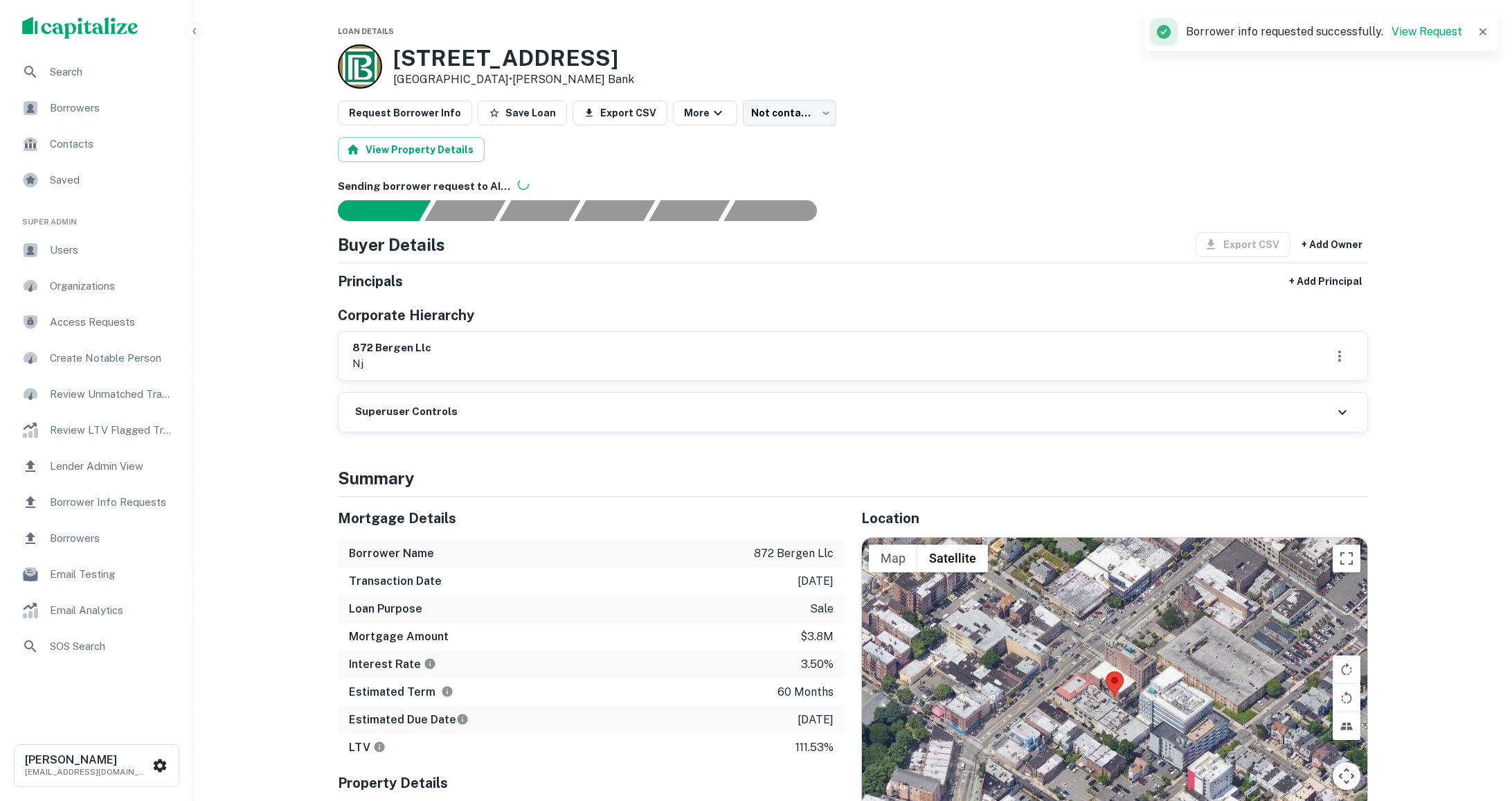
scroll to position [33, 0]
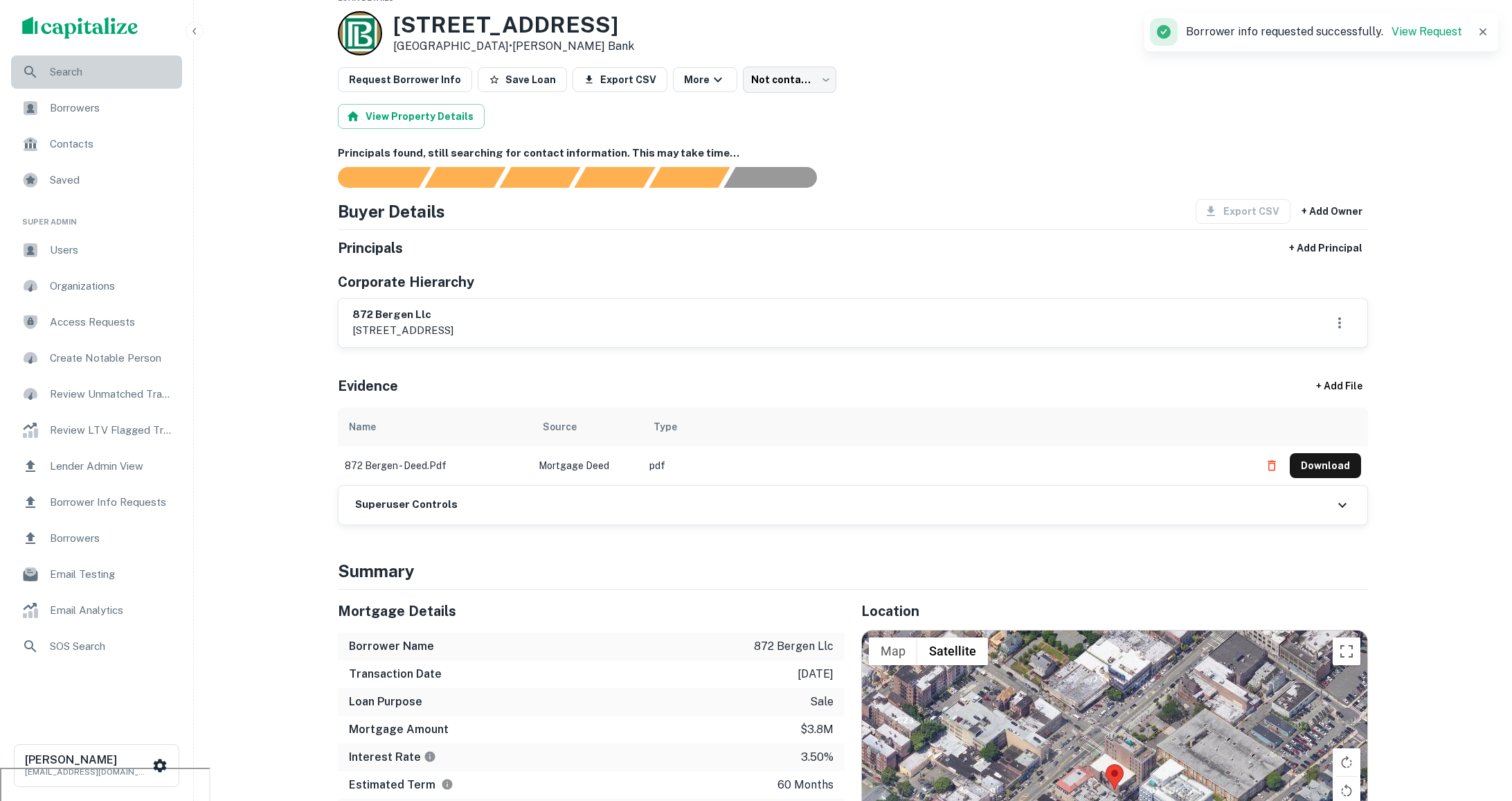
click at [64, 66] on span "Search" at bounding box center [112, 72] width 124 height 17
